Goal: Transaction & Acquisition: Purchase product/service

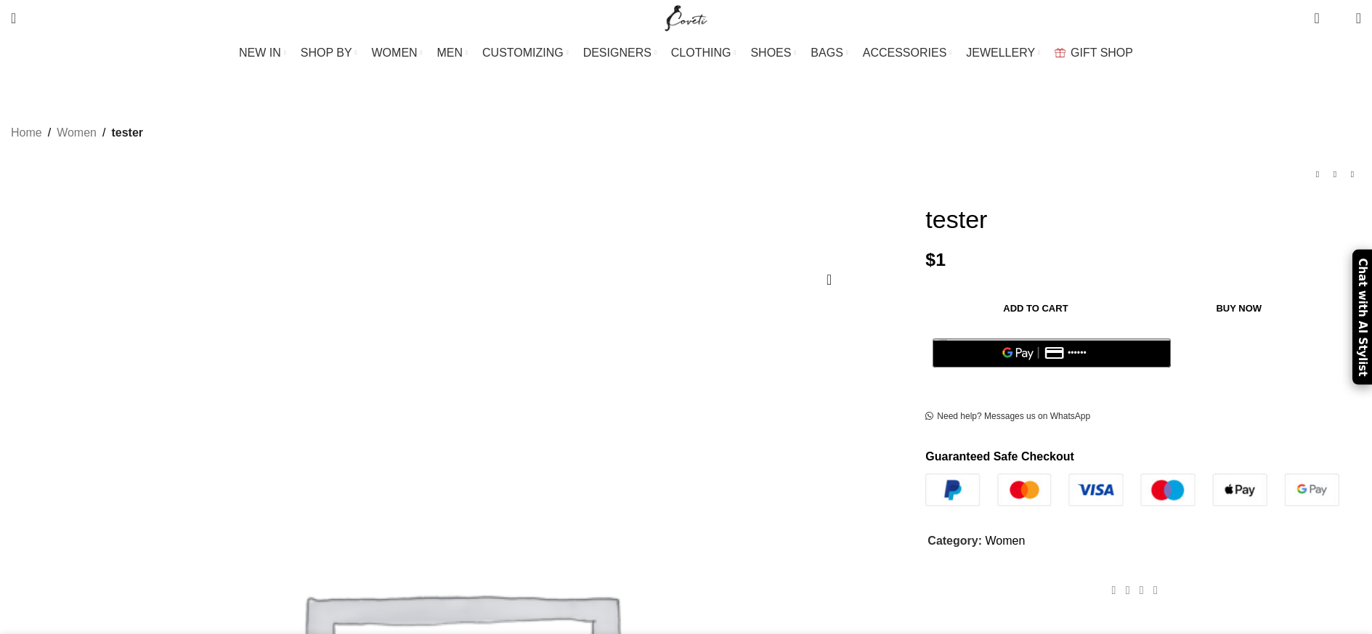
click at [977, 293] on button "Add to cart" at bounding box center [1036, 308] width 206 height 31
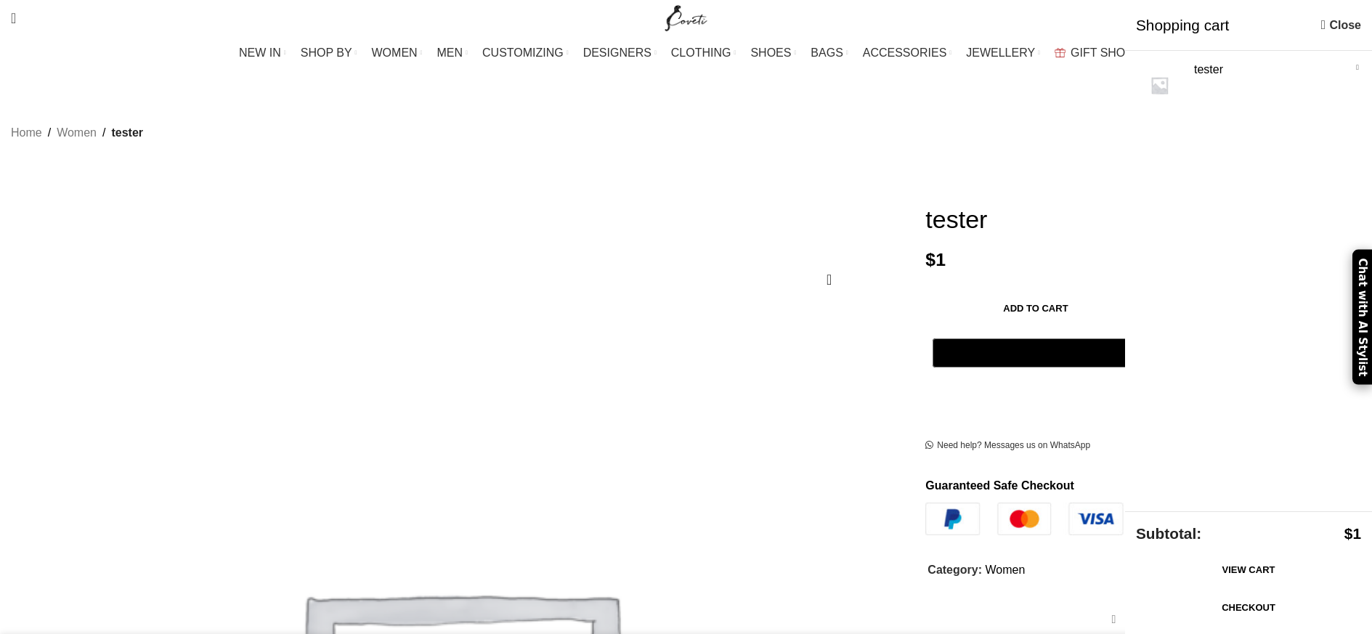
click at [1235, 617] on link "Checkout" at bounding box center [1248, 608] width 225 height 31
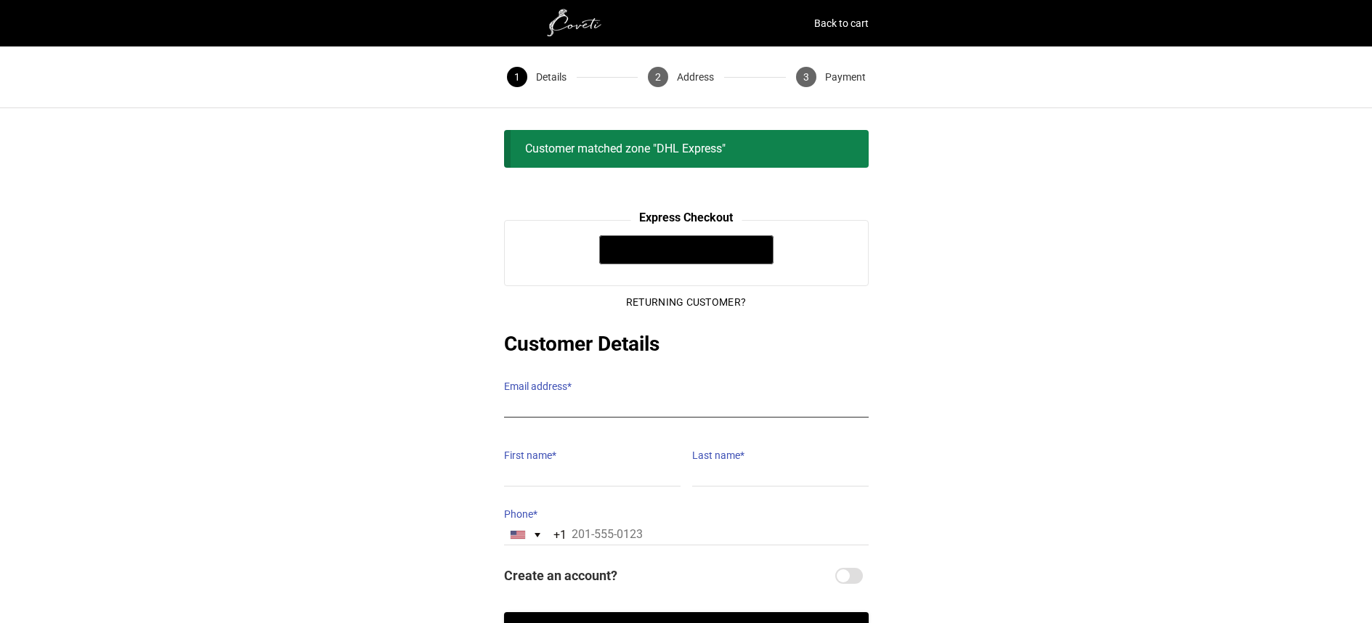
click at [584, 397] on input "Email address *" at bounding box center [686, 407] width 365 height 21
type input "[EMAIL_ADDRESS][DOMAIN_NAME]"
type input "HEBA K"
type input "ALFAZARI"
click at [596, 469] on input "HEBA K" at bounding box center [592, 476] width 177 height 21
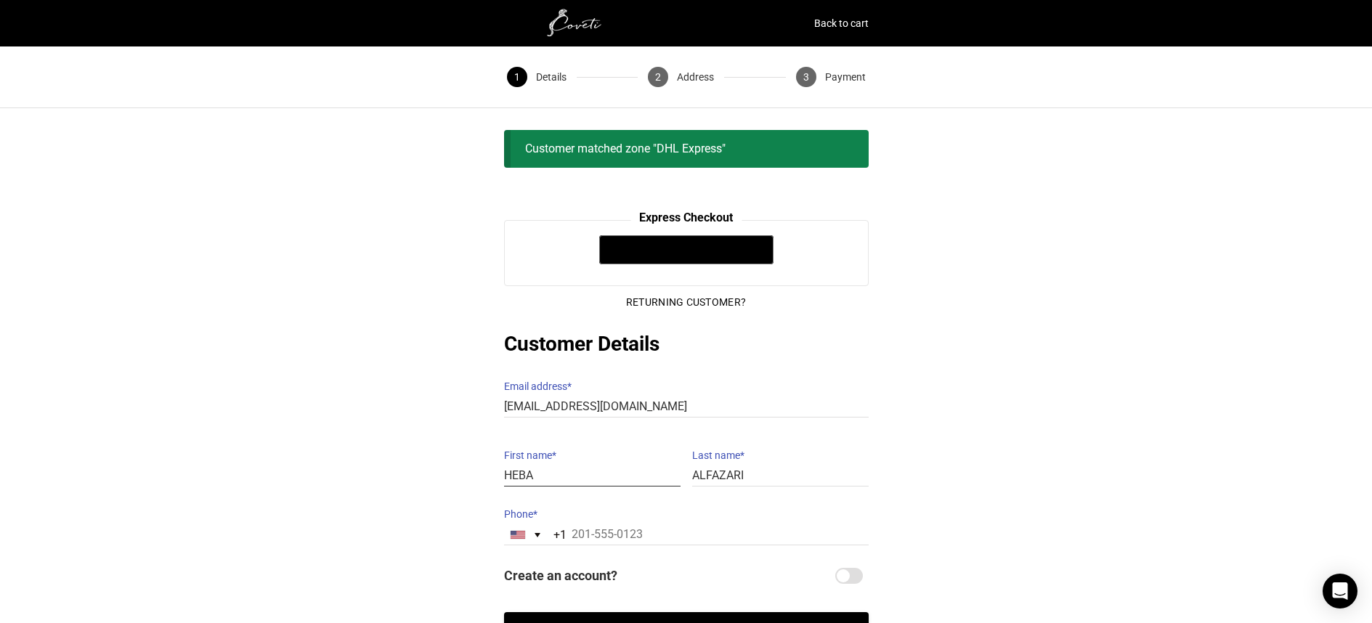
type input "HEBA"
drag, startPoint x: 446, startPoint y: 487, endPoint x: 496, endPoint y: 511, distance: 55.9
click at [446, 487] on div "@import url(//fonts.googleapis.com/css?family=Google+Sans_old:500) •••••• Expre…" at bounding box center [686, 436] width 1372 height 432
click at [524, 529] on div "[GEOGRAPHIC_DATA] +1" at bounding box center [529, 535] width 49 height 20
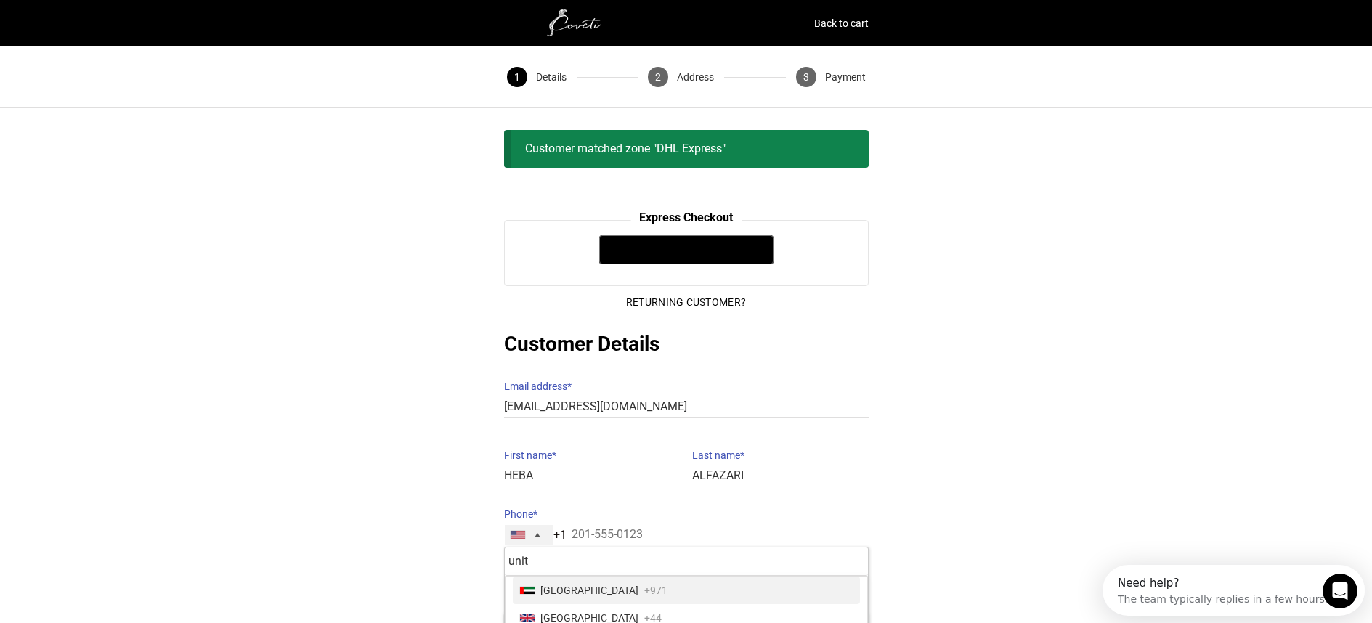
type input "unit"
click at [614, 583] on span "[GEOGRAPHIC_DATA]" at bounding box center [589, 590] width 98 height 20
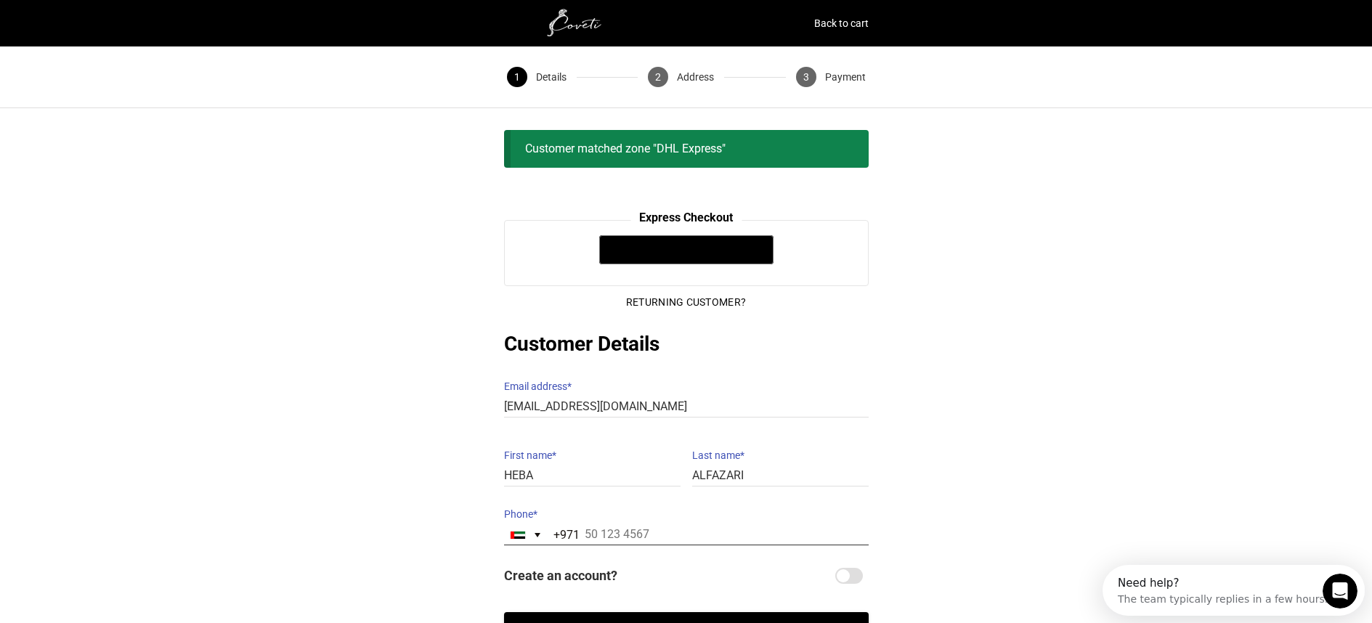
click at [635, 524] on input "Phone *" at bounding box center [686, 534] width 365 height 21
drag, startPoint x: 615, startPoint y: 519, endPoint x: 569, endPoint y: 513, distance: 46.9
click at [569, 524] on div "United Arab Emirates +971 +971 unit 3 results found United Arab Emirates +971 U…" at bounding box center [686, 534] width 365 height 21
type input "50 231 8833"
click at [669, 612] on button "Continue" at bounding box center [686, 632] width 365 height 40
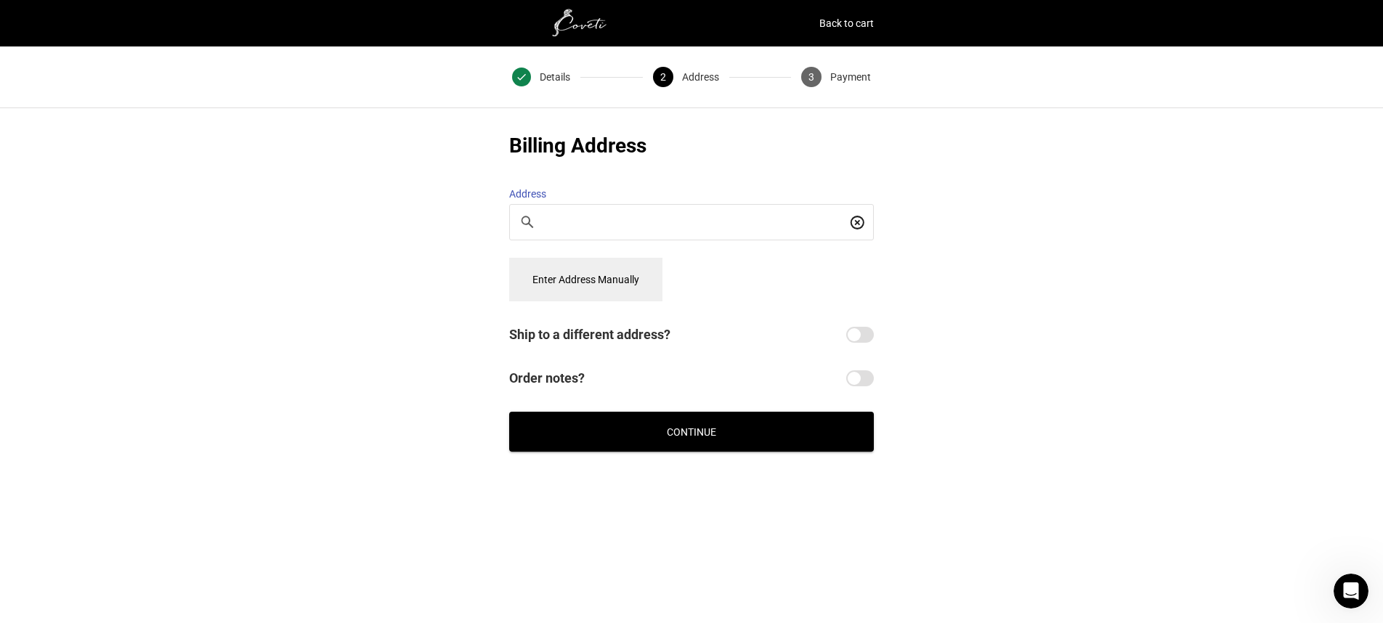
click at [618, 283] on button "Enter Address Manually" at bounding box center [585, 280] width 153 height 44
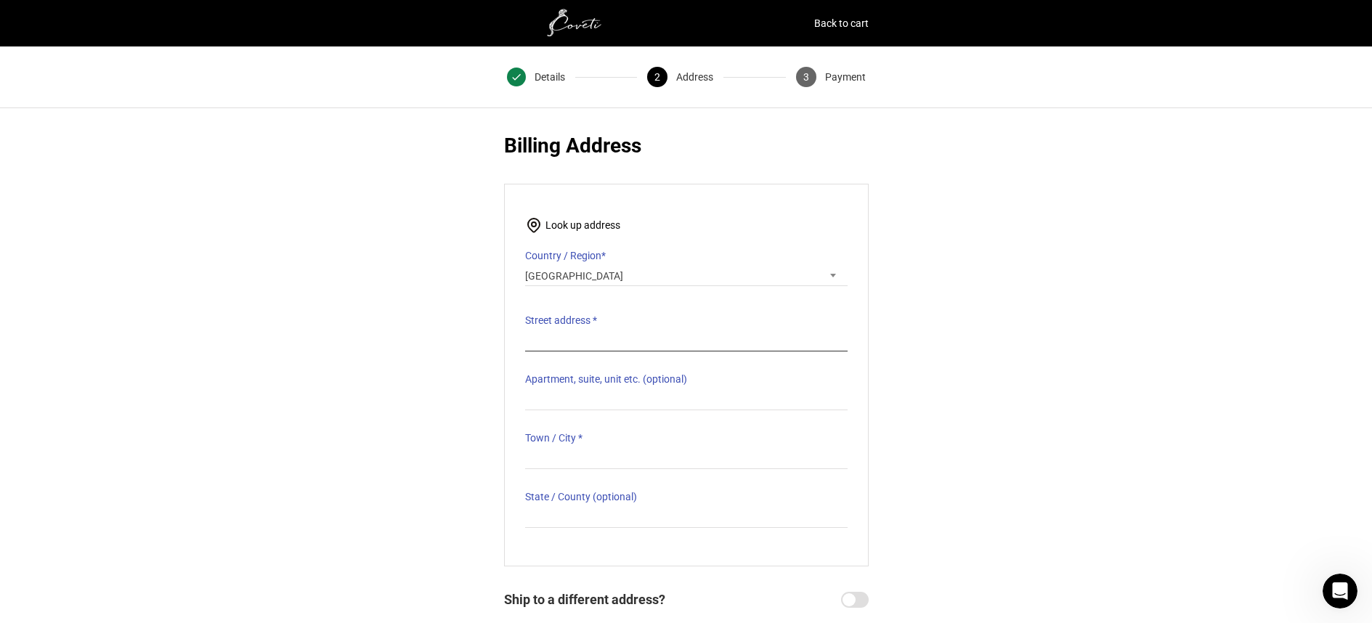
click at [598, 335] on input "Street address *" at bounding box center [686, 341] width 323 height 21
type input "villa [STREET_ADDRESS]"
type input "[GEOGRAPHIC_DATA]"
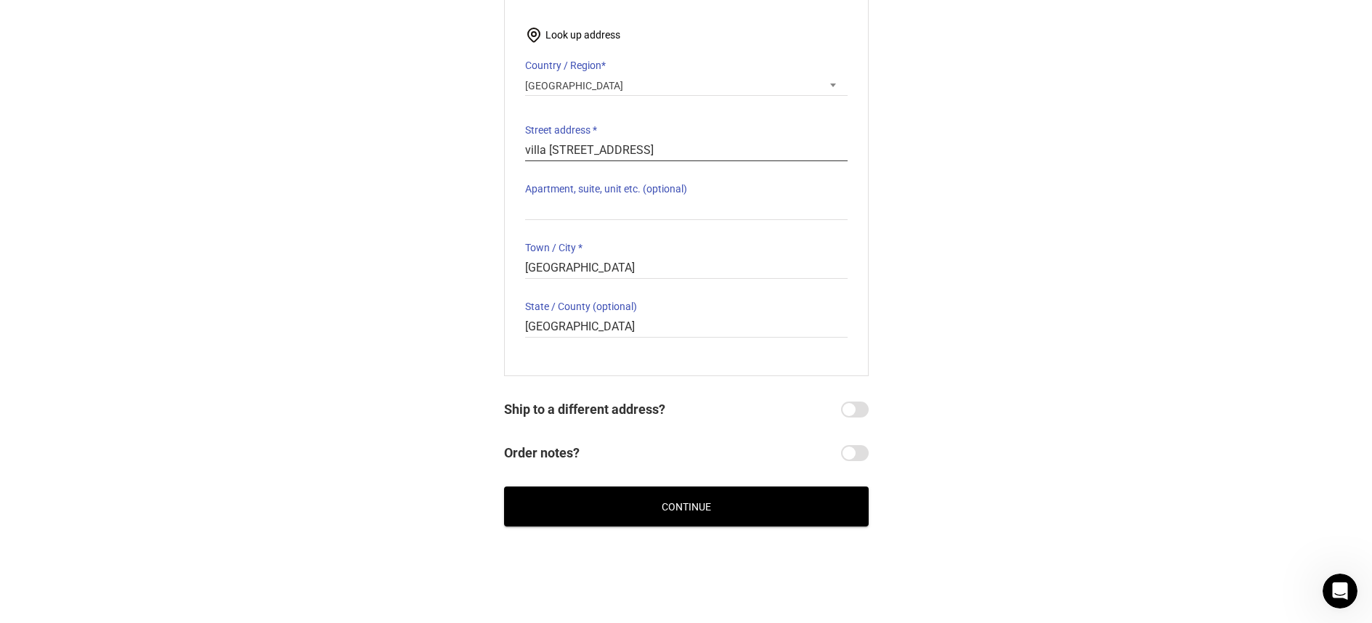
scroll to position [198, 0]
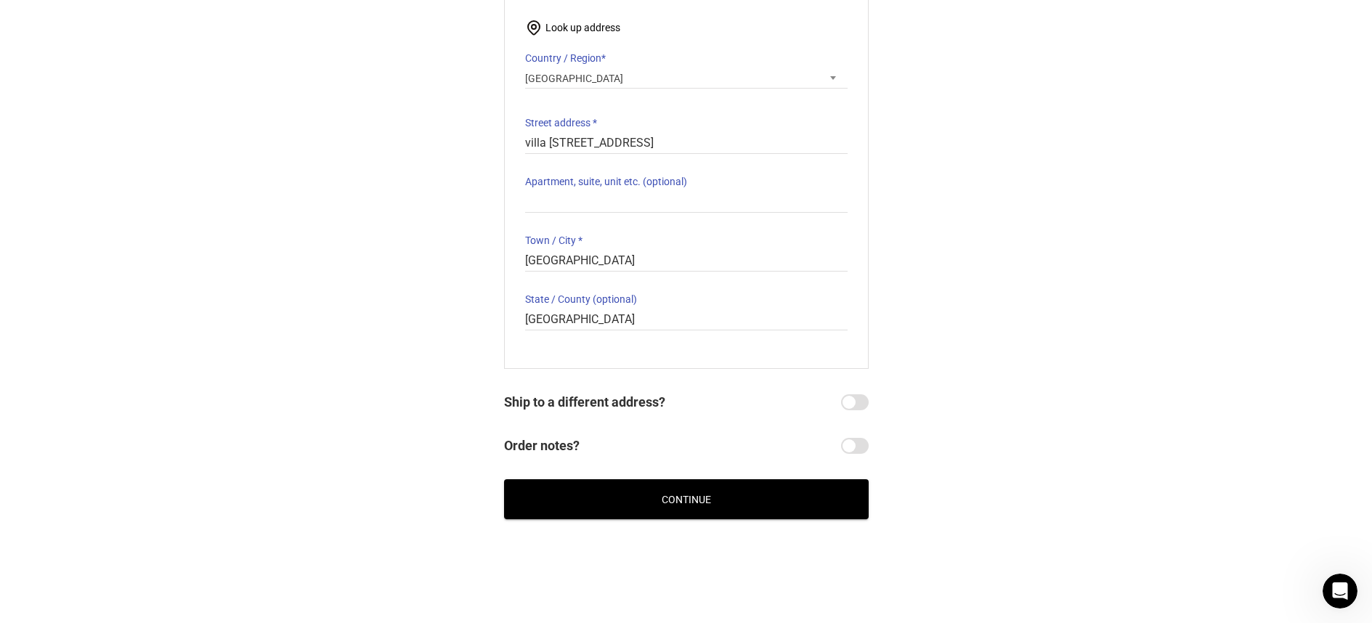
click at [811, 479] on button "Continue" at bounding box center [686, 499] width 365 height 40
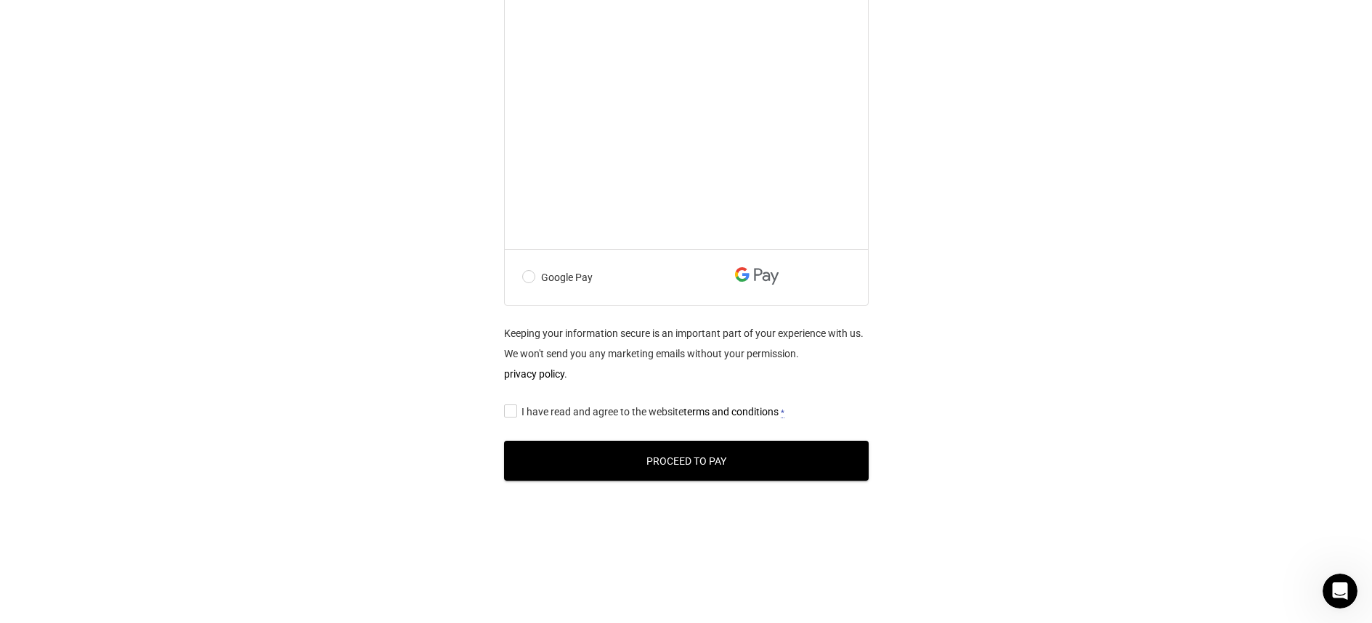
scroll to position [728, 0]
click at [561, 277] on label "Google Pay" at bounding box center [653, 277] width 263 height 20
click at [0, 0] on input "Google Pay" at bounding box center [0, 0] width 0 height 0
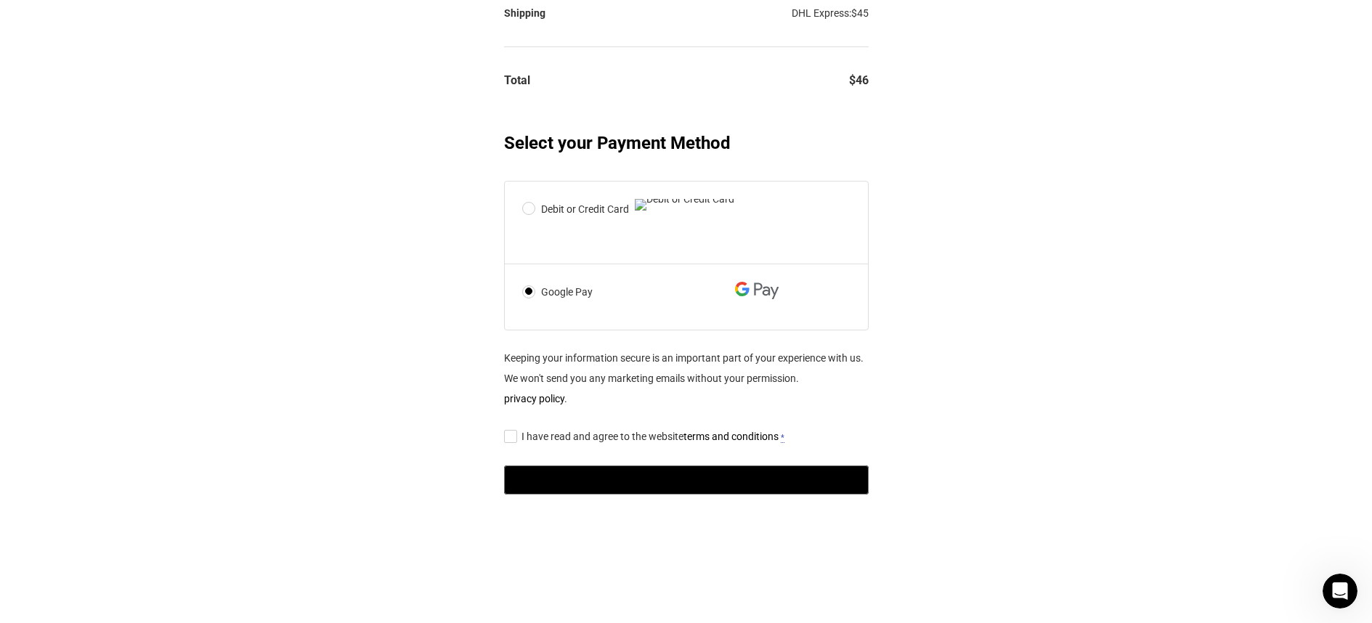
scroll to position [482, 0]
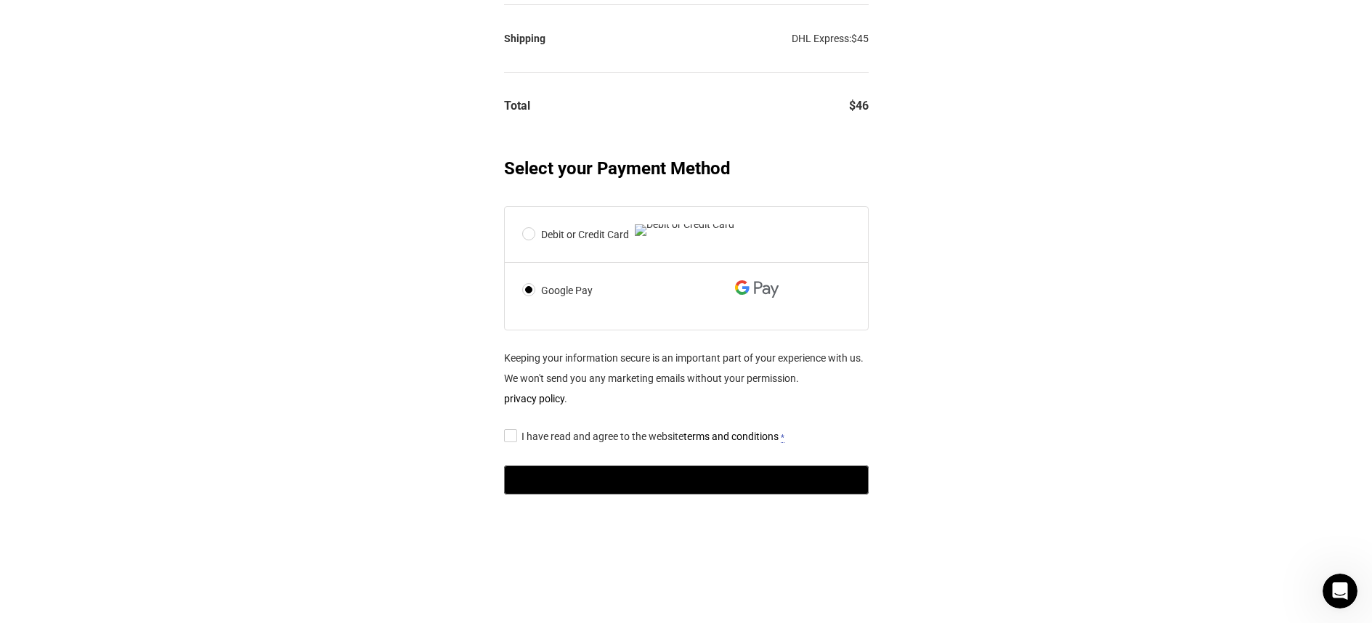
drag, startPoint x: 604, startPoint y: 294, endPoint x: 546, endPoint y: 288, distance: 58.5
click at [546, 288] on label "Google Pay" at bounding box center [653, 290] width 263 height 20
copy label "Google Pay"
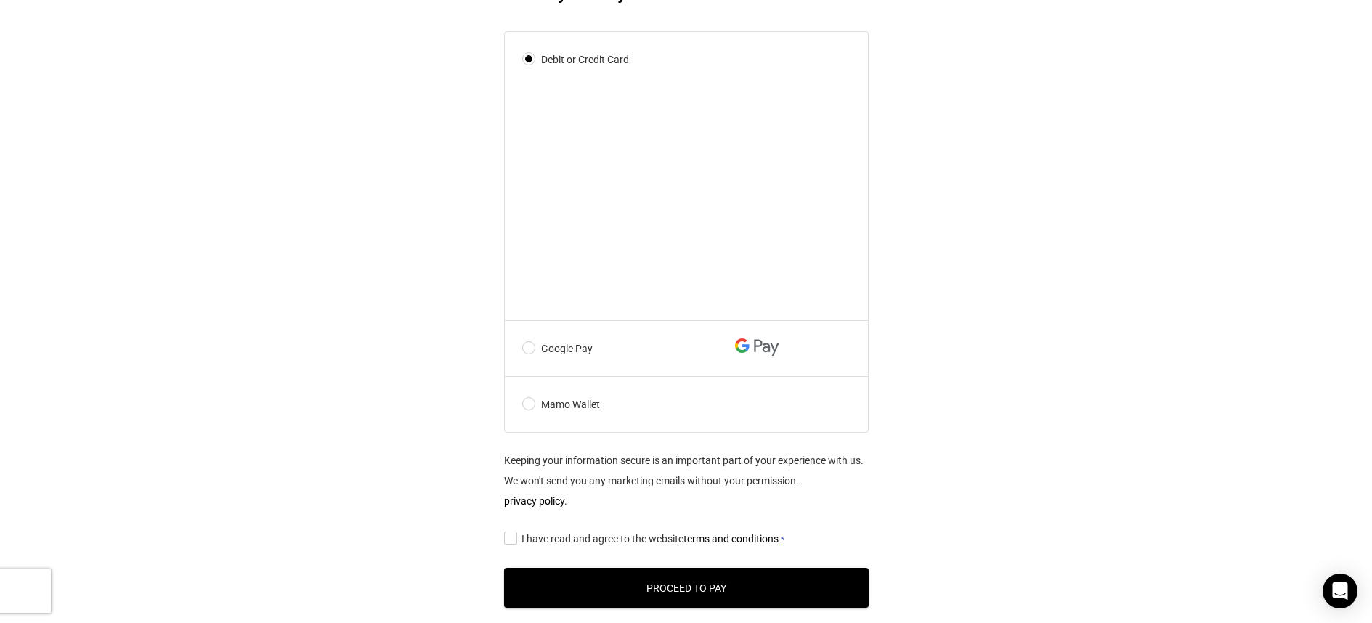
scroll to position [660, 0]
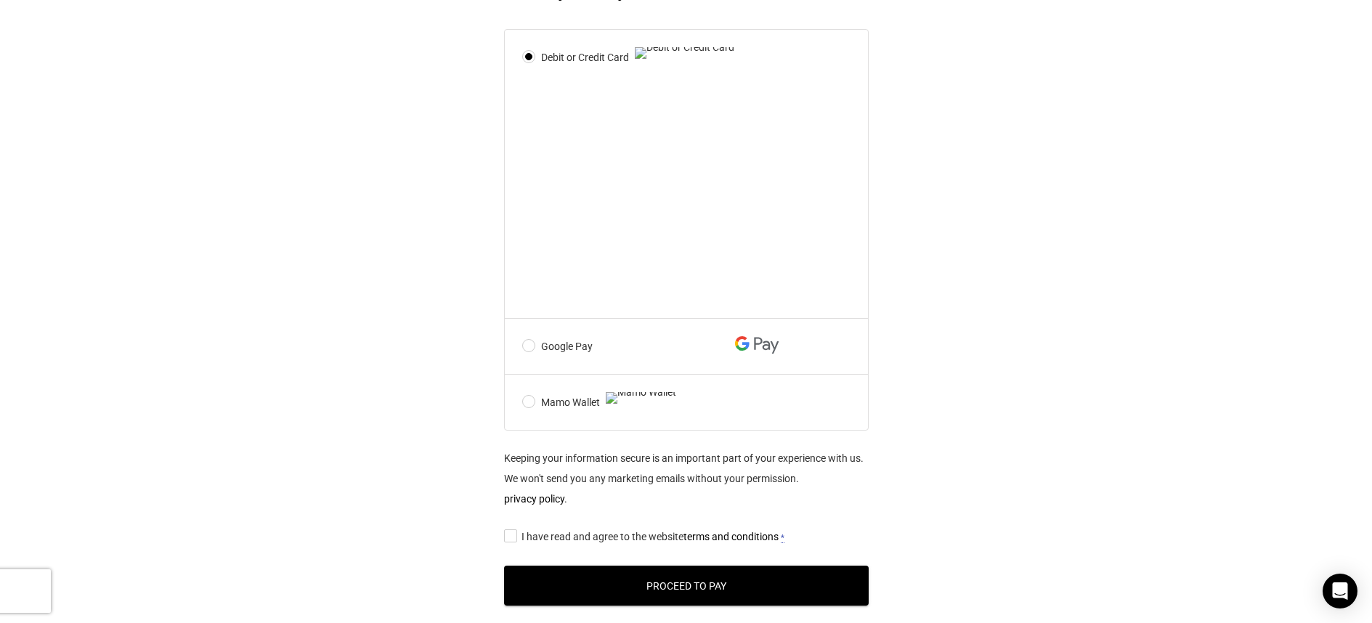
click at [372, 227] on div "@import url(//[DOMAIN_NAME][URL]) •••••• Express Checkout @import url(//[DOMAIN…" at bounding box center [686, 83] width 1372 height 1085
click at [533, 413] on label "Mamo Wallet" at bounding box center [653, 402] width 263 height 20
click at [0, 0] on input "Mamo Wallet" at bounding box center [0, 0] width 0 height 0
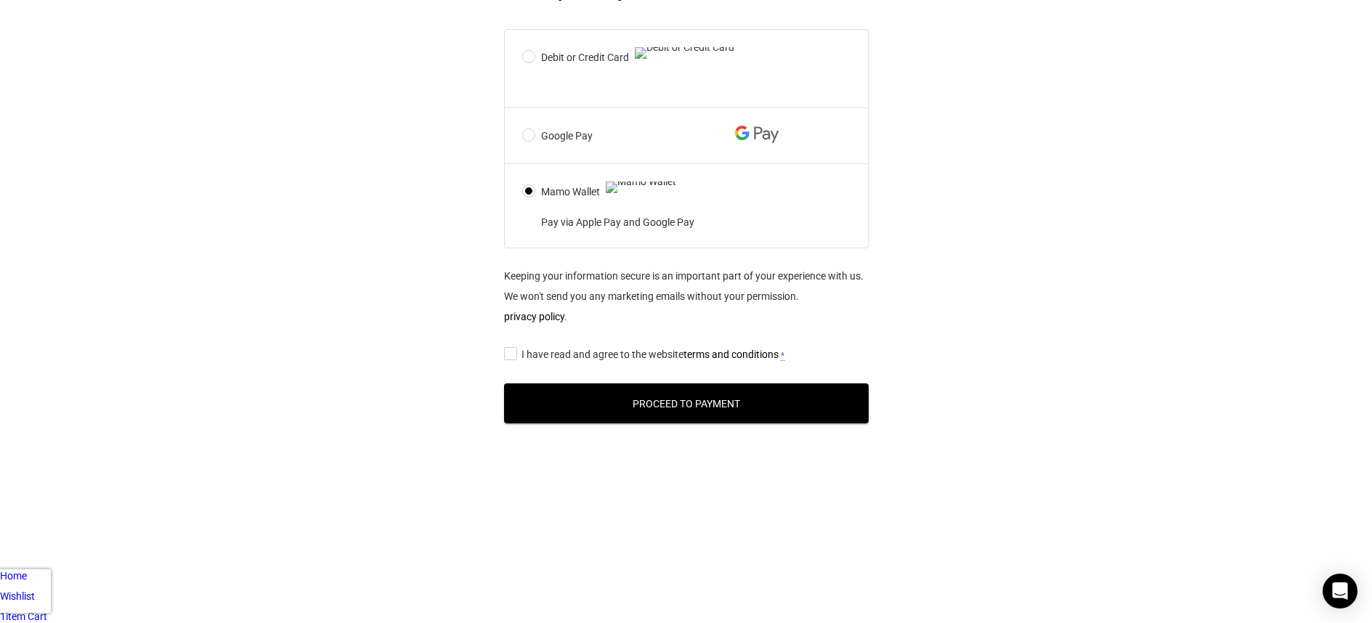
scroll to position [657, 0]
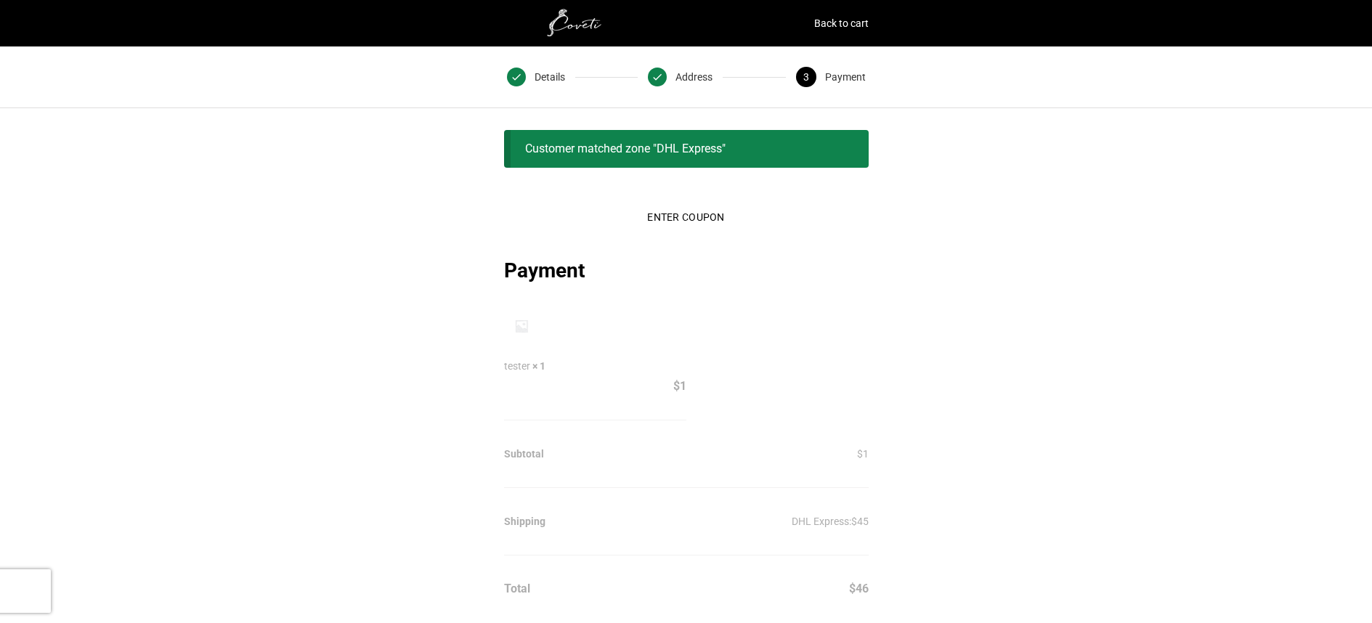
scroll to position [657, 0]
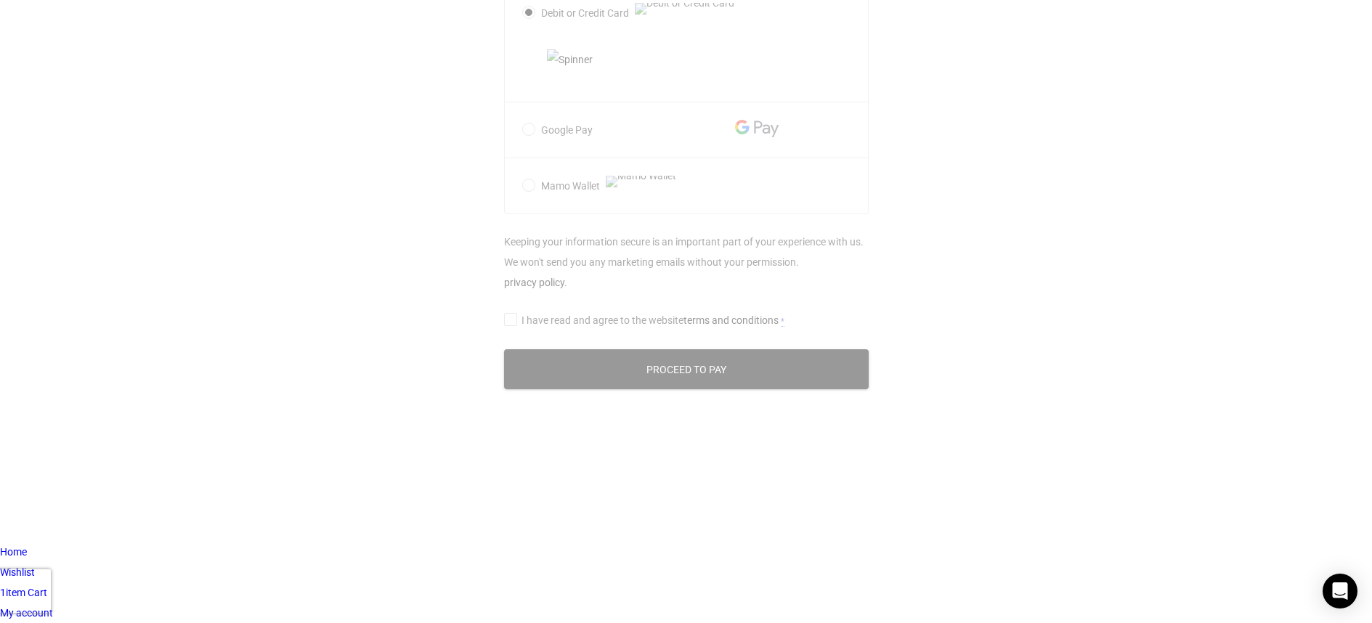
scroll to position [774, 0]
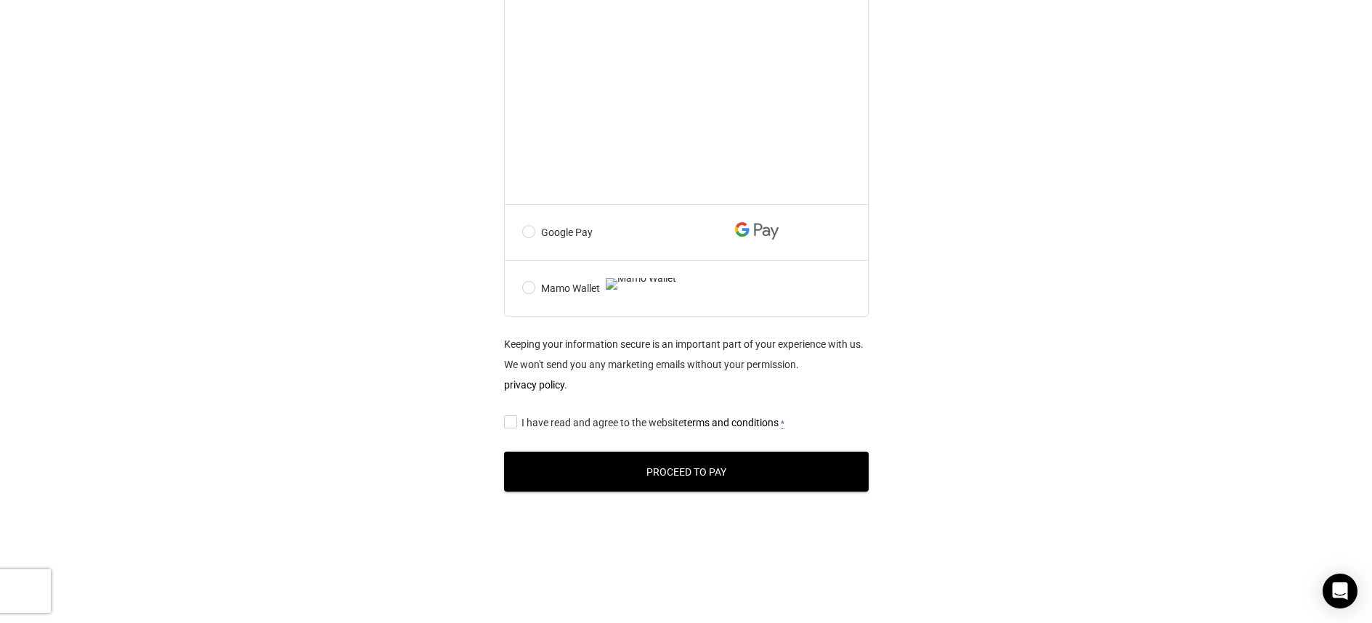
drag, startPoint x: 601, startPoint y: 209, endPoint x: 544, endPoint y: 287, distance: 96.2
click at [544, 243] on label "Google Pay" at bounding box center [653, 232] width 263 height 20
copy label "Google Pay"
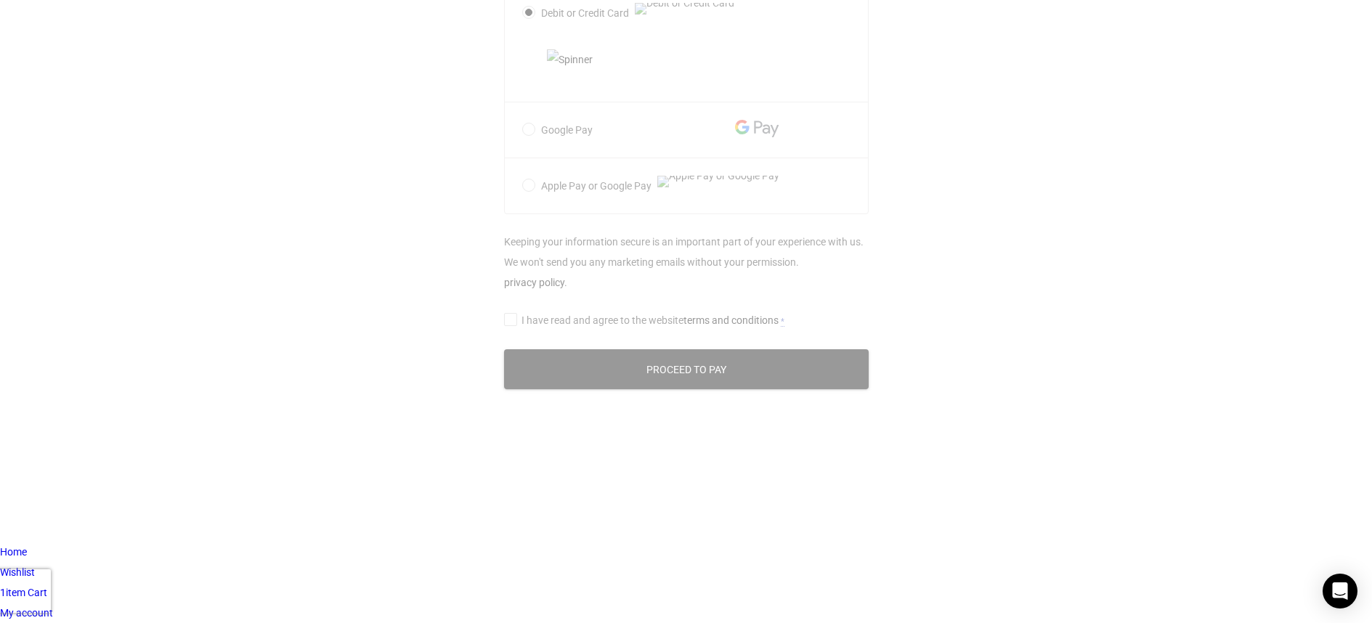
scroll to position [774, 0]
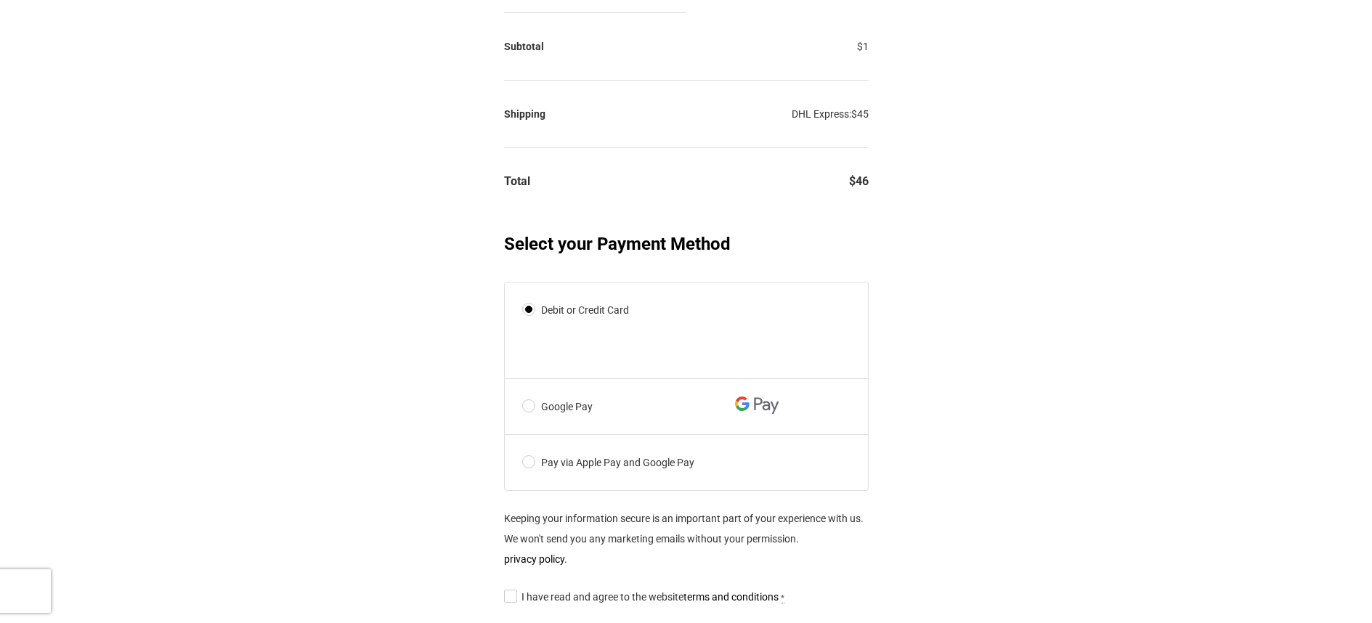
scroll to position [711, 0]
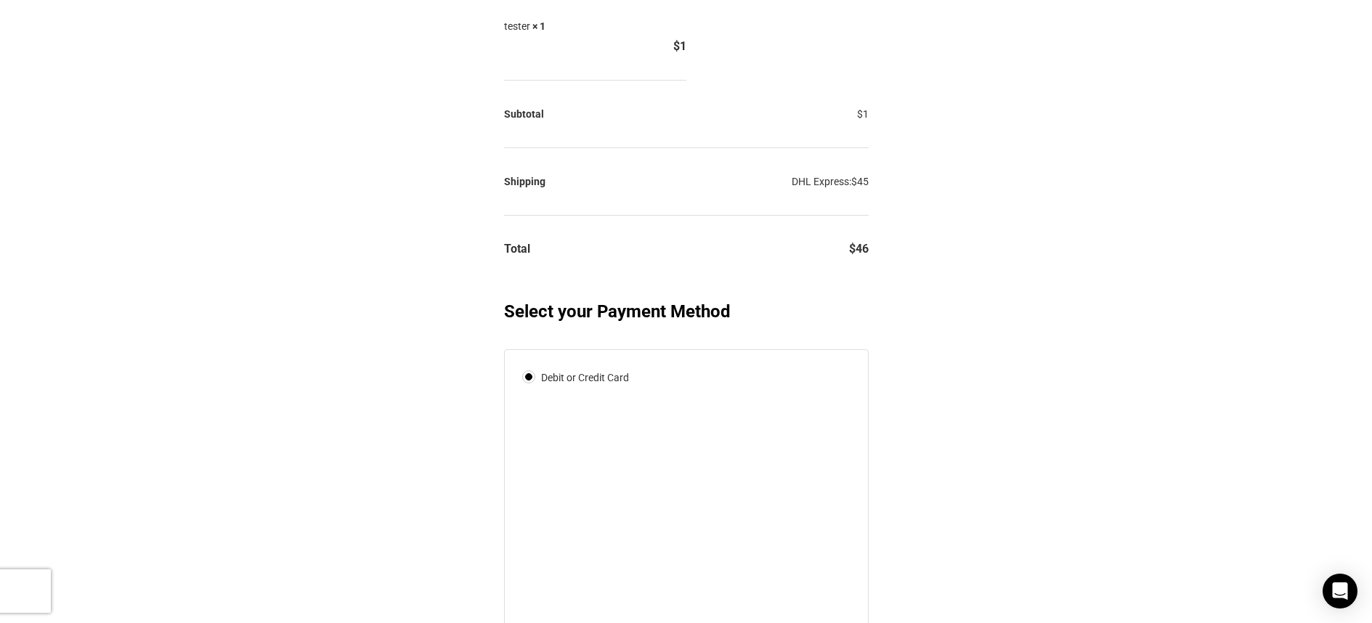
scroll to position [339, 0]
